Goal: Task Accomplishment & Management: Manage account settings

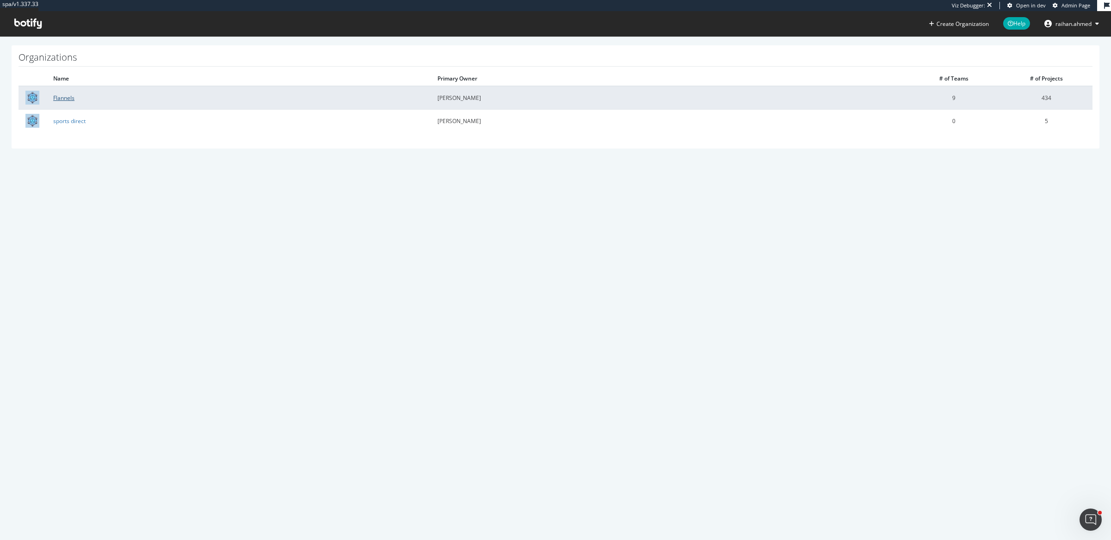
click at [57, 96] on link "Flannels" at bounding box center [63, 98] width 21 height 8
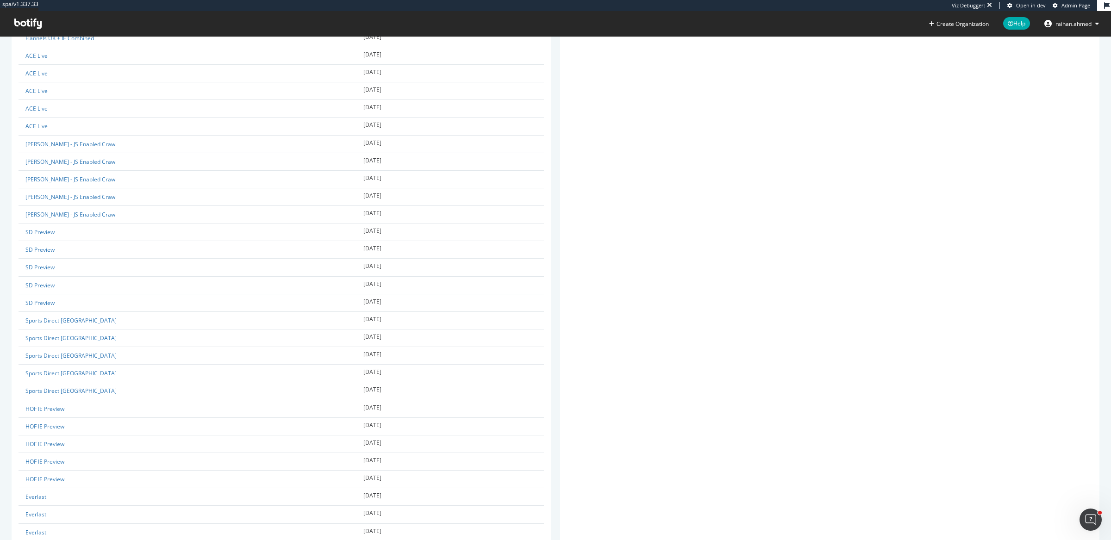
scroll to position [7497, 0]
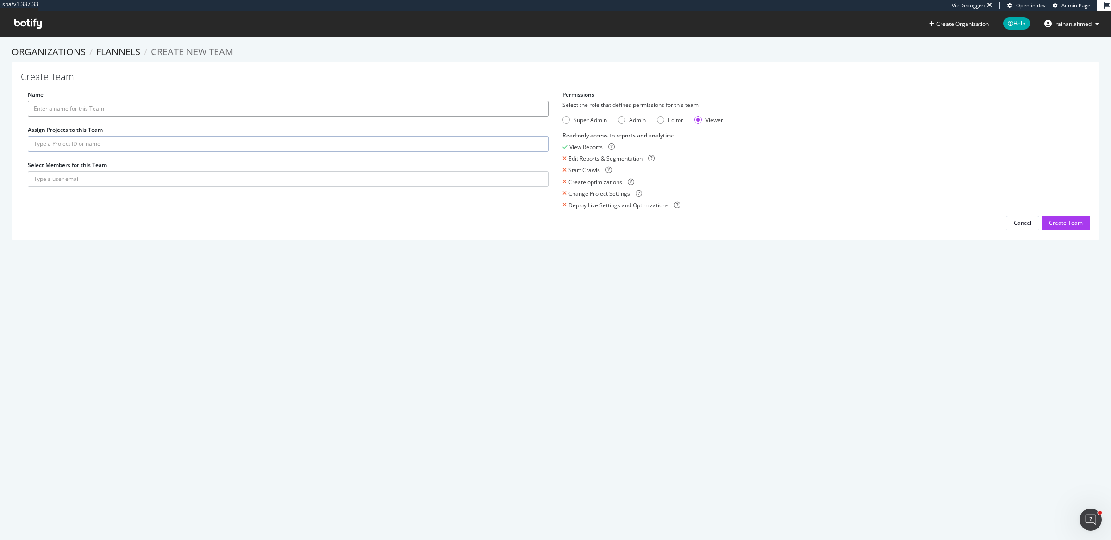
click at [133, 108] on input "Name" at bounding box center [288, 109] width 521 height 16
type input "Studio and Game"
click at [71, 139] on input "text" at bounding box center [288, 144] width 521 height 16
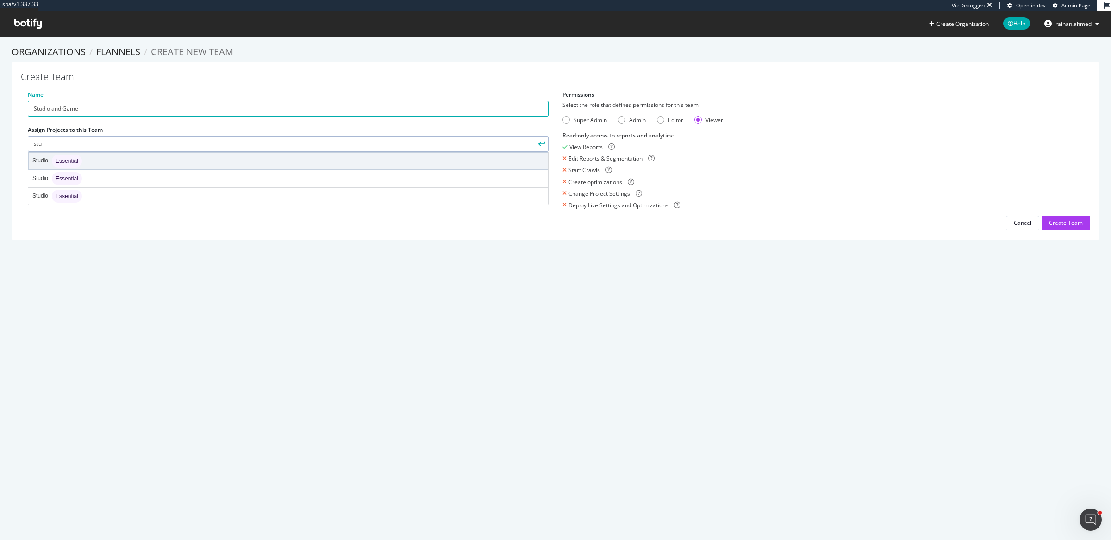
type input "stu"
click at [114, 156] on div "Studio Essential" at bounding box center [288, 161] width 519 height 17
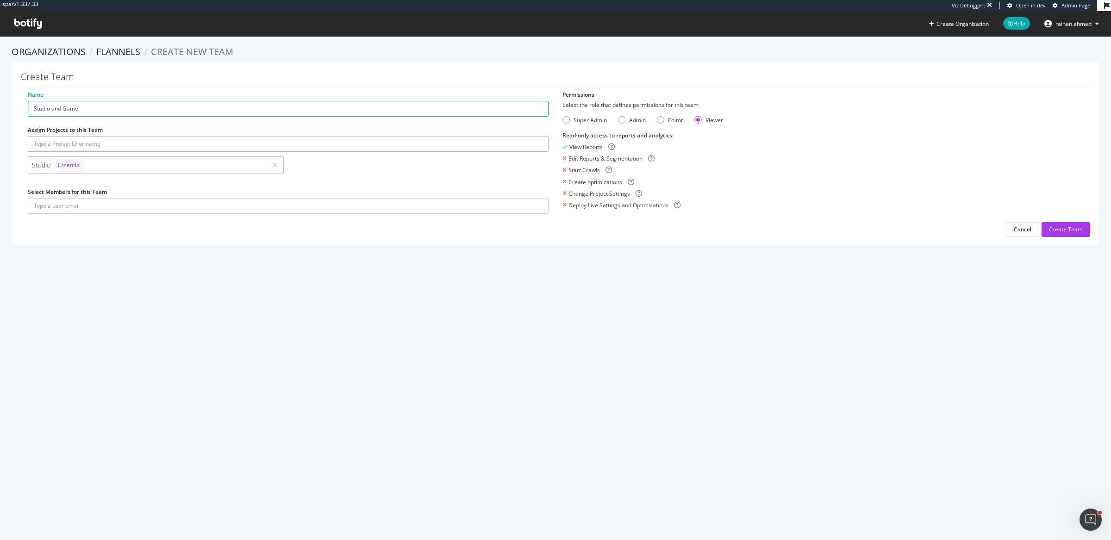
click at [144, 146] on input "text" at bounding box center [288, 144] width 521 height 16
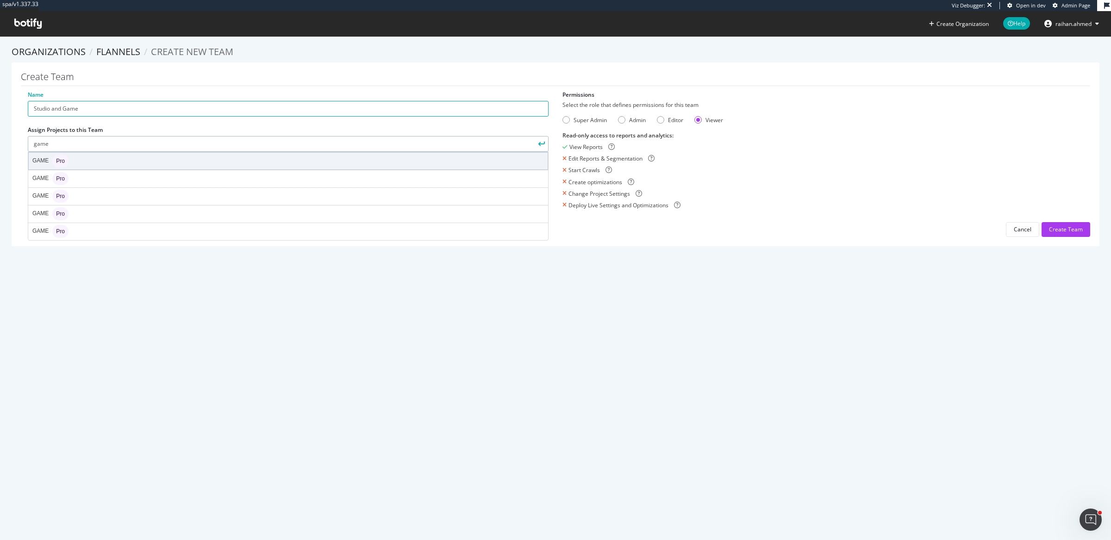
type input "game"
click at [139, 161] on div "GAME Pro" at bounding box center [288, 161] width 519 height 17
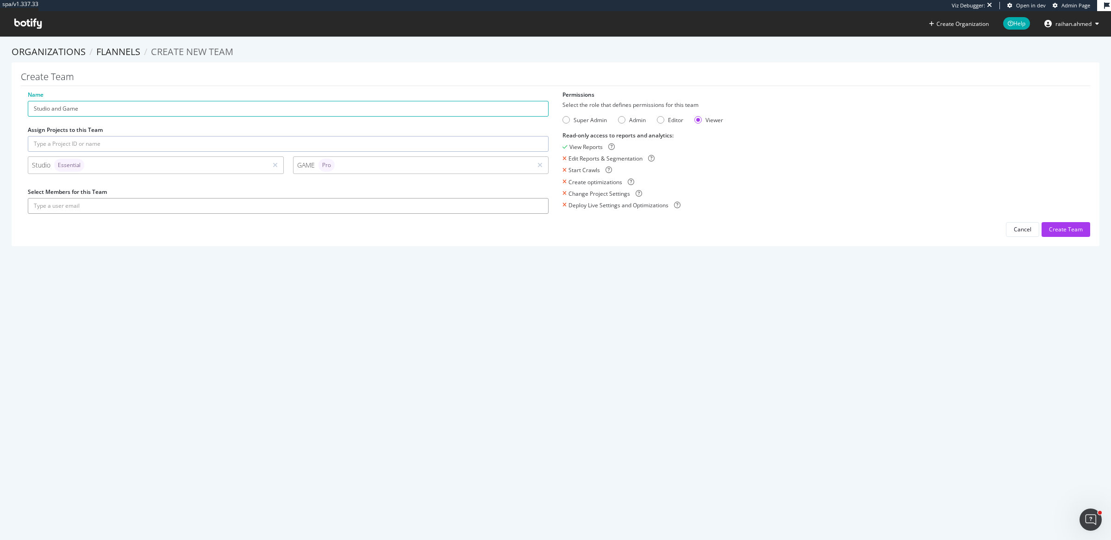
click at [194, 209] on input "text" at bounding box center [288, 206] width 521 height 16
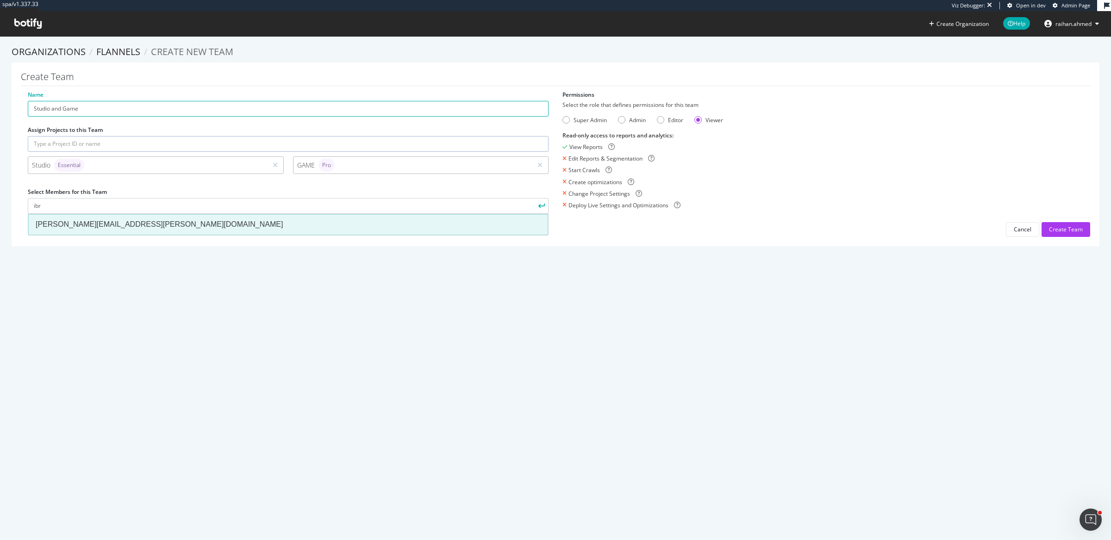
click at [175, 222] on div "mohammed.ibrahim@frasers.group" at bounding box center [288, 224] width 505 height 11
type input "mohammed.ibrahim@frasers.group"
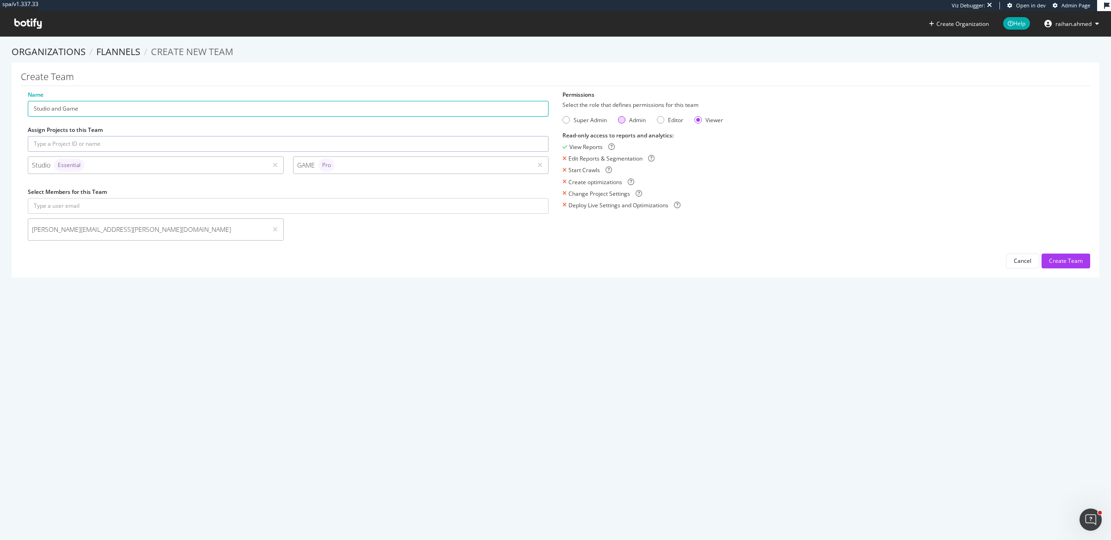
click at [618, 120] on div "Admin" at bounding box center [621, 119] width 7 height 7
click at [1075, 255] on button "Create Team" at bounding box center [1066, 261] width 49 height 15
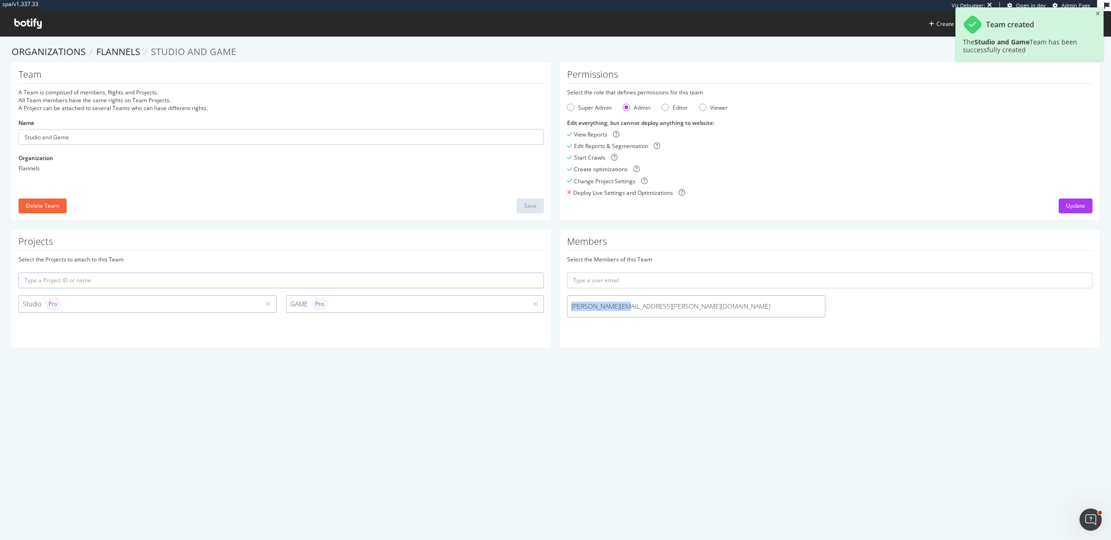
drag, startPoint x: 626, startPoint y: 306, endPoint x: 567, endPoint y: 306, distance: 59.7
click at [571, 306] on span "mohammed.ibrahim@frasers.group" at bounding box center [696, 306] width 250 height 9
copy span "mohammed.ibrahim"
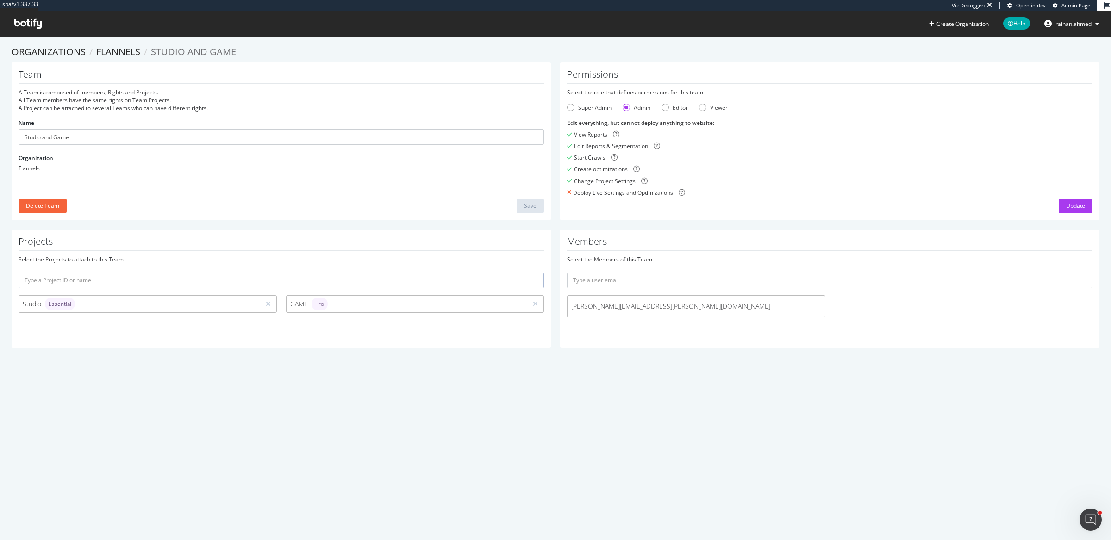
click at [126, 52] on link "Flannels" at bounding box center [118, 51] width 44 height 12
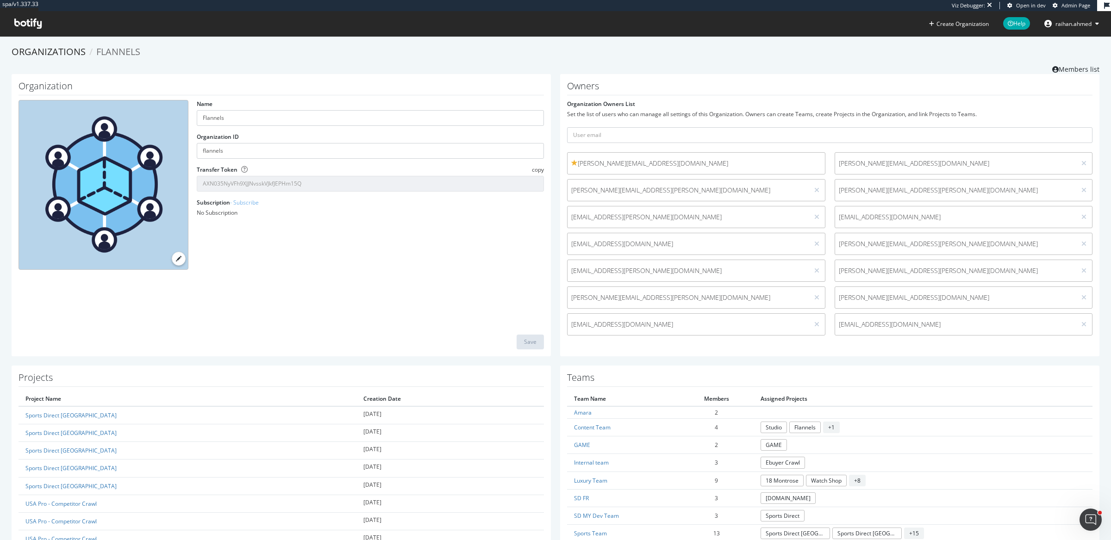
click at [38, 24] on icon at bounding box center [27, 24] width 27 height 10
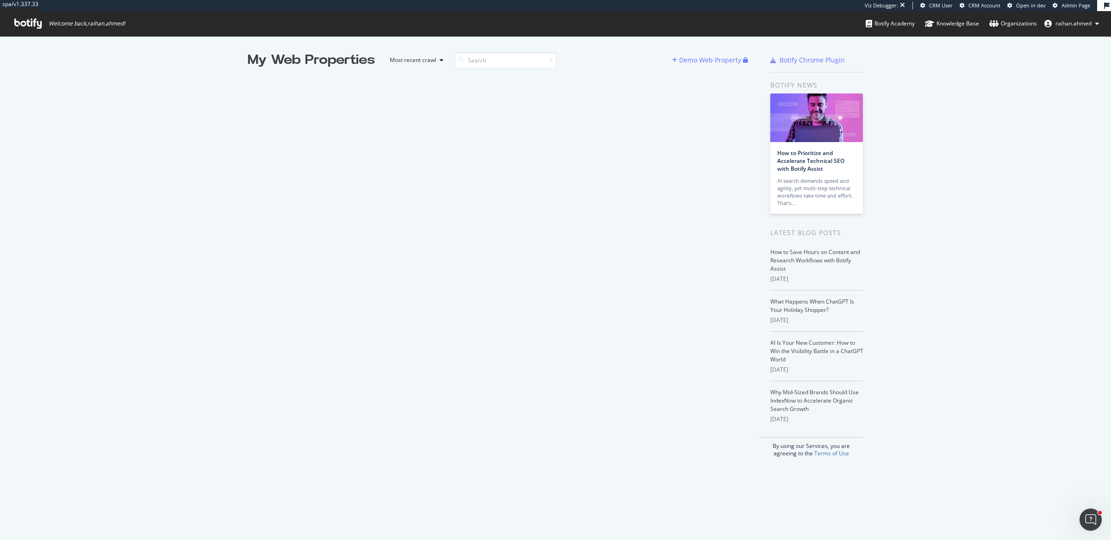
scroll to position [531, 1093]
